Goal: Information Seeking & Learning: Learn about a topic

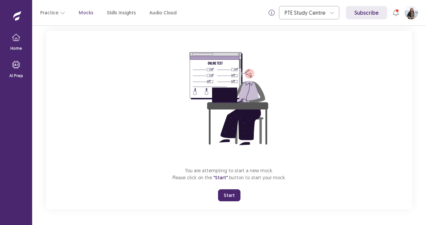
click at [226, 196] on button "Start" at bounding box center [229, 196] width 22 height 12
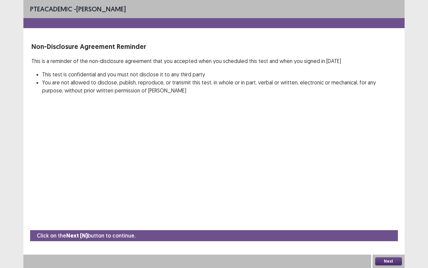
click at [394, 225] on button "Next" at bounding box center [388, 261] width 27 height 8
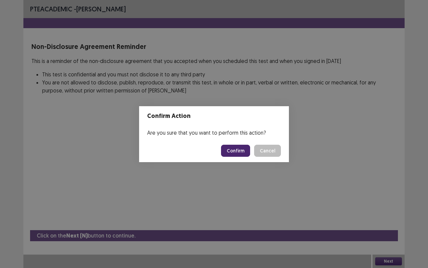
click at [238, 149] on button "Confirm" at bounding box center [235, 151] width 29 height 12
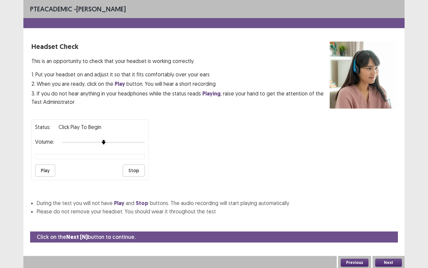
click at [39, 169] on button "Play" at bounding box center [45, 170] width 20 height 12
click at [392, 225] on button "Next" at bounding box center [388, 262] width 27 height 8
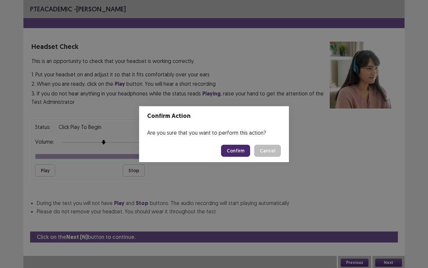
click at [241, 147] on button "Confirm" at bounding box center [235, 151] width 29 height 12
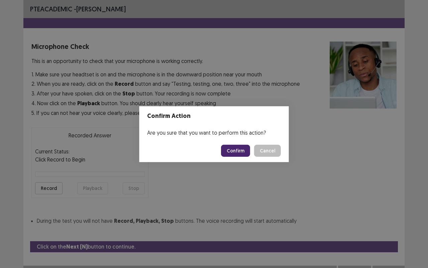
scroll to position [7, 0]
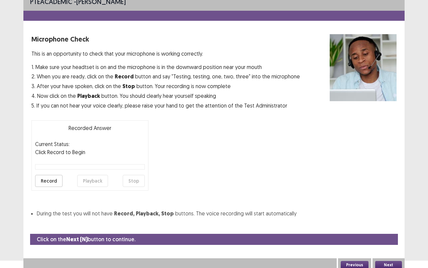
click at [53, 178] on button "Record" at bounding box center [48, 181] width 27 height 12
click at [138, 178] on button "Stop" at bounding box center [134, 181] width 22 height 12
click at [89, 180] on button "Playback" at bounding box center [92, 181] width 31 height 12
click at [52, 180] on button "Record" at bounding box center [48, 181] width 27 height 12
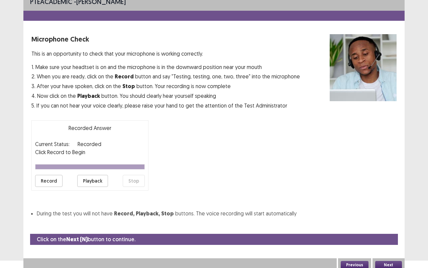
click at [90, 182] on button "Playback" at bounding box center [92, 181] width 31 height 12
click at [93, 178] on button "Playback" at bounding box center [92, 181] width 31 height 12
click at [50, 179] on button "Record" at bounding box center [48, 181] width 27 height 12
click at [96, 180] on button "Playback" at bounding box center [92, 181] width 31 height 12
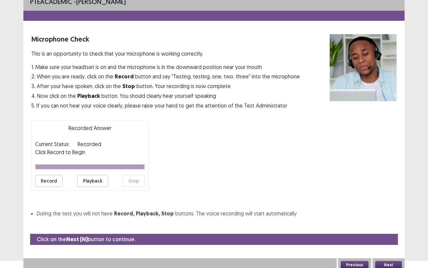
click at [96, 180] on button "Playback" at bounding box center [92, 181] width 31 height 12
click at [357, 225] on button "Previous" at bounding box center [355, 265] width 28 height 8
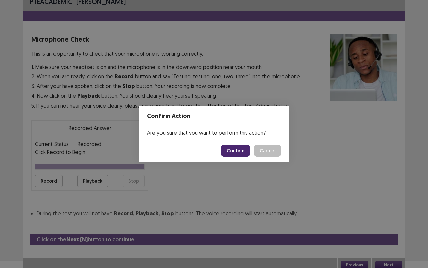
click at [237, 148] on button "Confirm" at bounding box center [235, 151] width 29 height 12
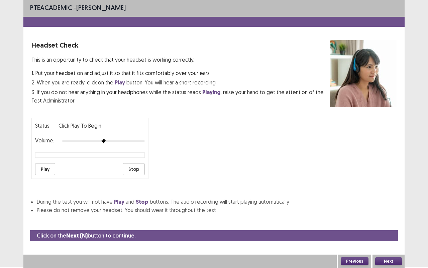
scroll to position [0, 0]
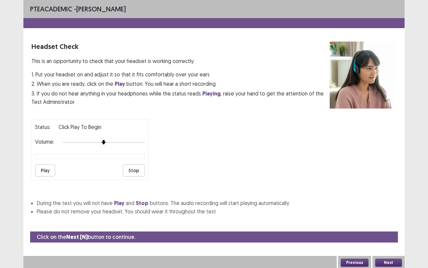
click at [45, 169] on button "Play" at bounding box center [45, 170] width 20 height 12
click at [393, 225] on button "Next" at bounding box center [388, 262] width 27 height 8
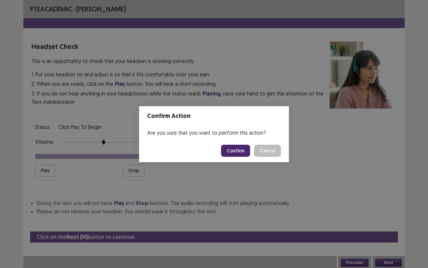
click at [238, 150] on button "Confirm" at bounding box center [235, 151] width 29 height 12
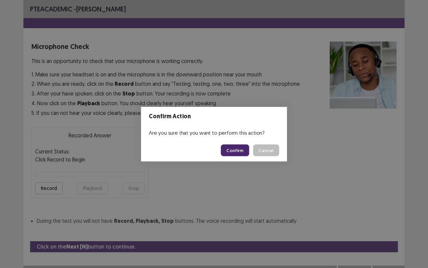
scroll to position [7, 0]
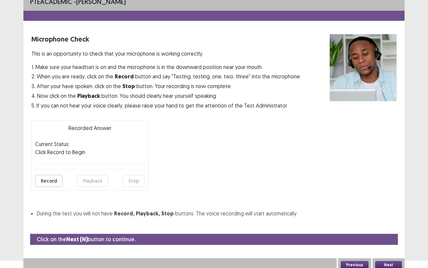
click at [50, 178] on button "Record" at bounding box center [48, 181] width 27 height 12
click at [134, 178] on button "Stop" at bounding box center [134, 181] width 22 height 12
click at [90, 178] on button "Playback" at bounding box center [92, 181] width 31 height 12
click at [96, 182] on button "Playback" at bounding box center [92, 181] width 31 height 12
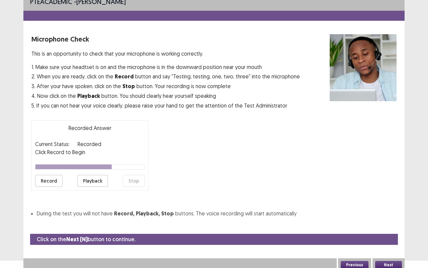
click at [96, 182] on button "Playback" at bounding box center [92, 181] width 31 height 12
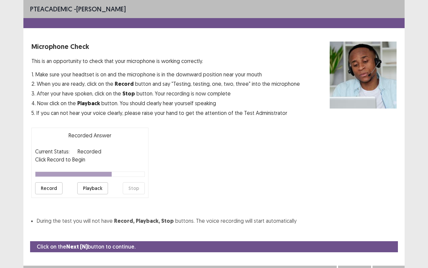
click at [87, 187] on button "Playback" at bounding box center [92, 188] width 31 height 12
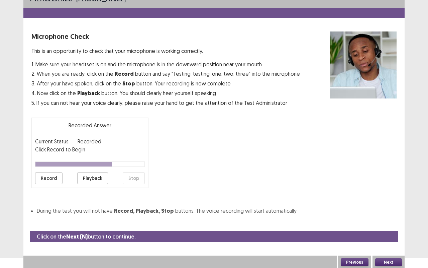
click at [361, 225] on button "Previous" at bounding box center [355, 262] width 28 height 8
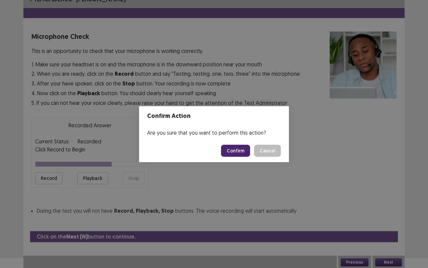
click at [235, 149] on button "Confirm" at bounding box center [235, 151] width 29 height 12
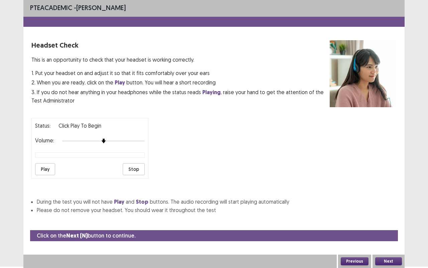
scroll to position [0, 0]
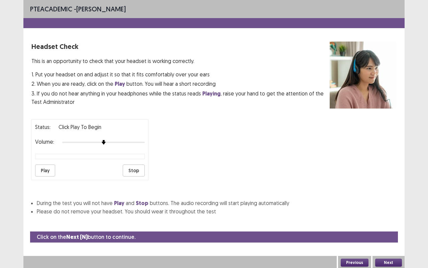
click at [388, 225] on button "Next" at bounding box center [388, 262] width 27 height 8
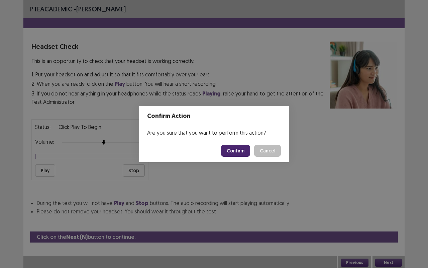
click at [235, 147] on button "Confirm" at bounding box center [235, 151] width 29 height 12
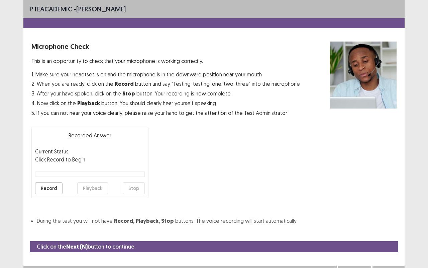
scroll to position [7, 0]
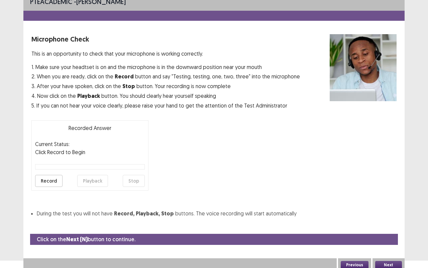
click at [53, 179] on button "Record" at bounding box center [48, 181] width 27 height 12
click at [139, 183] on button "Stop" at bounding box center [134, 181] width 22 height 12
click at [84, 180] on button "Playback" at bounding box center [92, 181] width 31 height 12
click at [394, 225] on button "Next" at bounding box center [388, 265] width 27 height 8
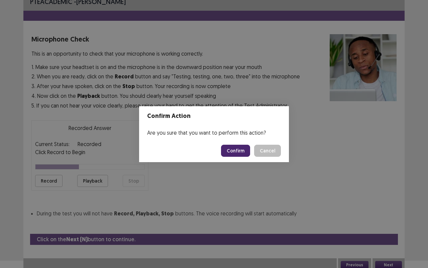
click at [236, 149] on button "Confirm" at bounding box center [235, 151] width 29 height 12
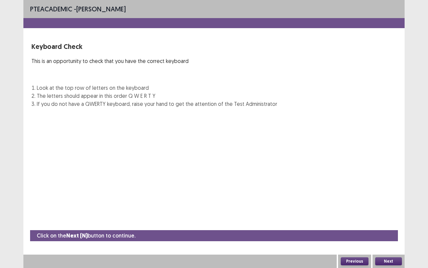
scroll to position [0, 0]
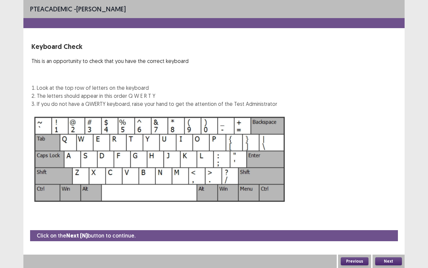
click at [392, 225] on button "Next" at bounding box center [388, 261] width 27 height 8
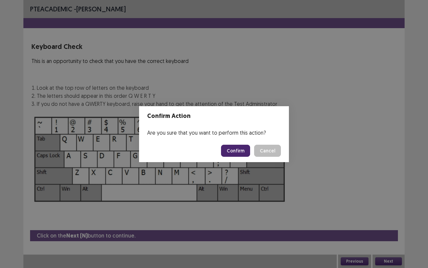
click at [239, 151] on button "Confirm" at bounding box center [235, 151] width 29 height 12
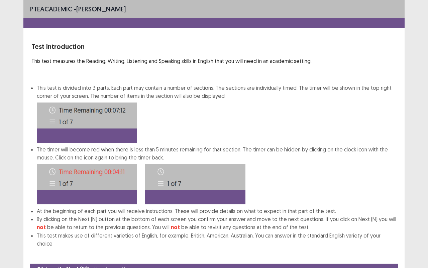
scroll to position [25, 0]
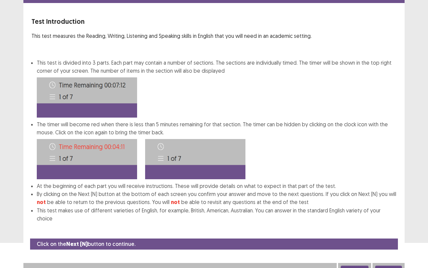
click at [389, 225] on button "Next" at bounding box center [388, 269] width 27 height 8
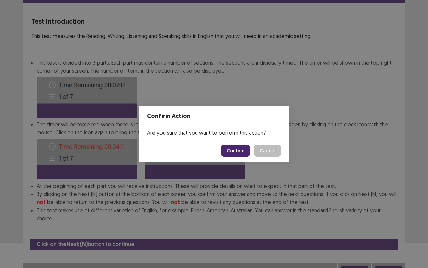
click at [241, 149] on button "Confirm" at bounding box center [235, 151] width 29 height 12
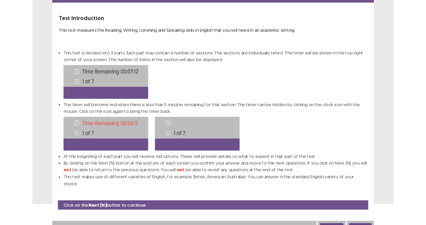
scroll to position [0, 0]
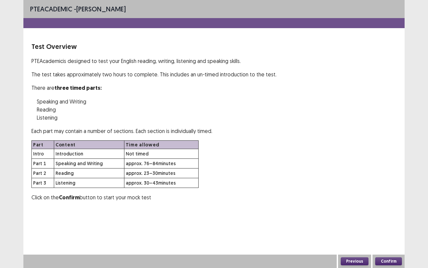
click at [395, 225] on button "Confirm" at bounding box center [388, 261] width 27 height 8
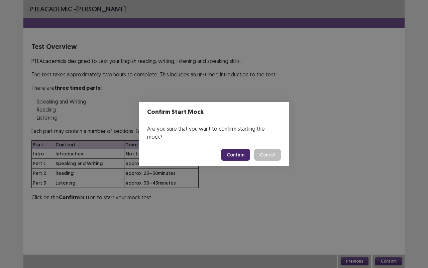
click at [238, 149] on button "Confirm" at bounding box center [235, 155] width 29 height 12
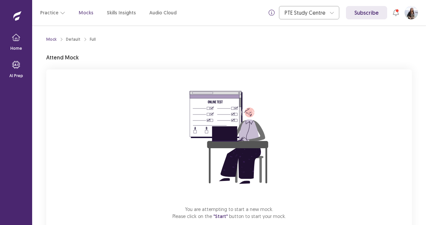
click at [81, 14] on p "Mocks" at bounding box center [86, 12] width 15 height 7
